Goal: Find specific page/section: Find specific page/section

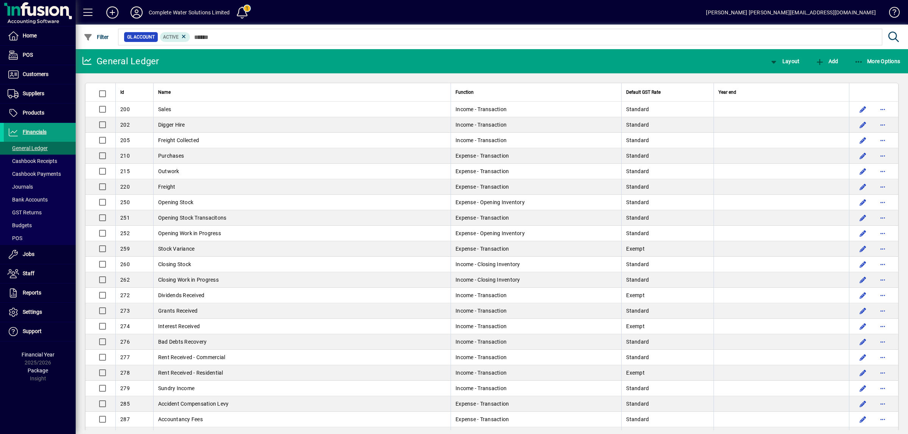
click at [908, 120] on html "Home POS Customers Invoices Payments Quotes Backorders Items Communications Sup…" at bounding box center [454, 217] width 908 height 434
drag, startPoint x: 16, startPoint y: 74, endPoint x: 85, endPoint y: 118, distance: 82.1
click at [16, 74] on icon at bounding box center [13, 74] width 11 height 9
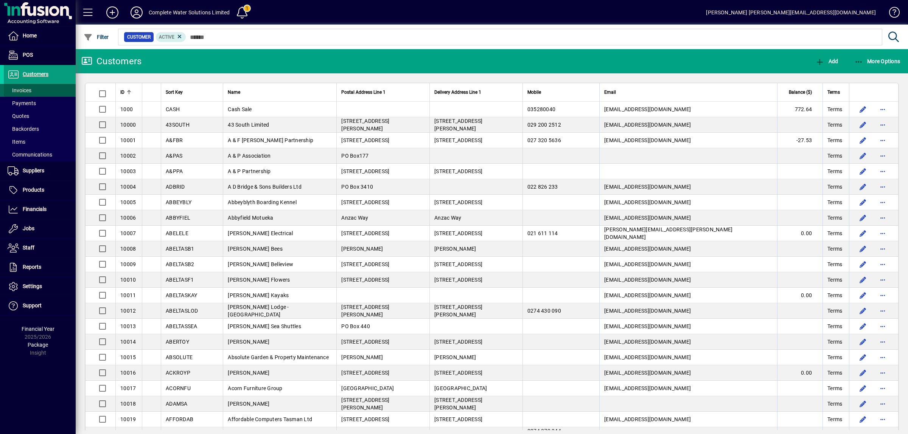
click at [44, 89] on span at bounding box center [40, 90] width 72 height 18
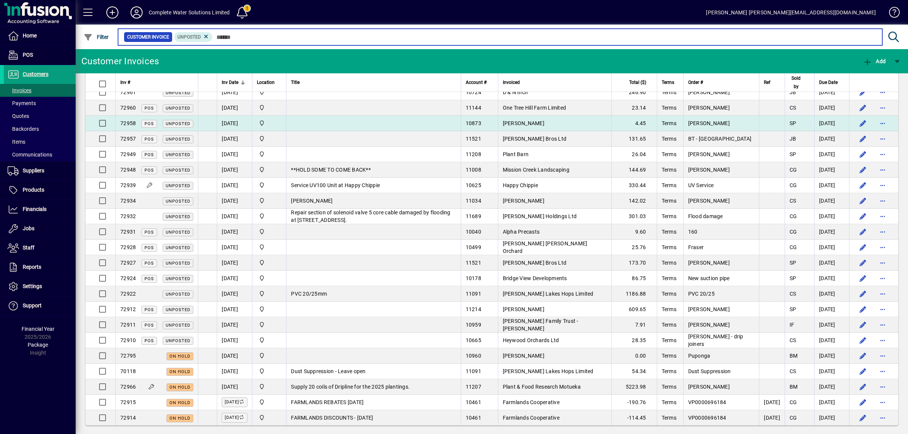
scroll to position [148, 0]
